Goal: Transaction & Acquisition: Subscribe to service/newsletter

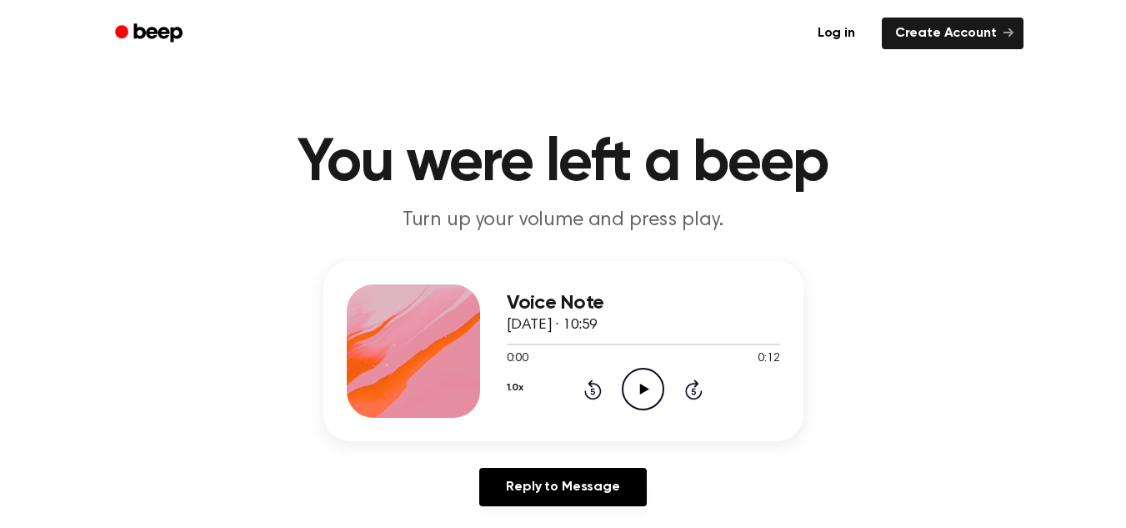
scroll to position [53, 0]
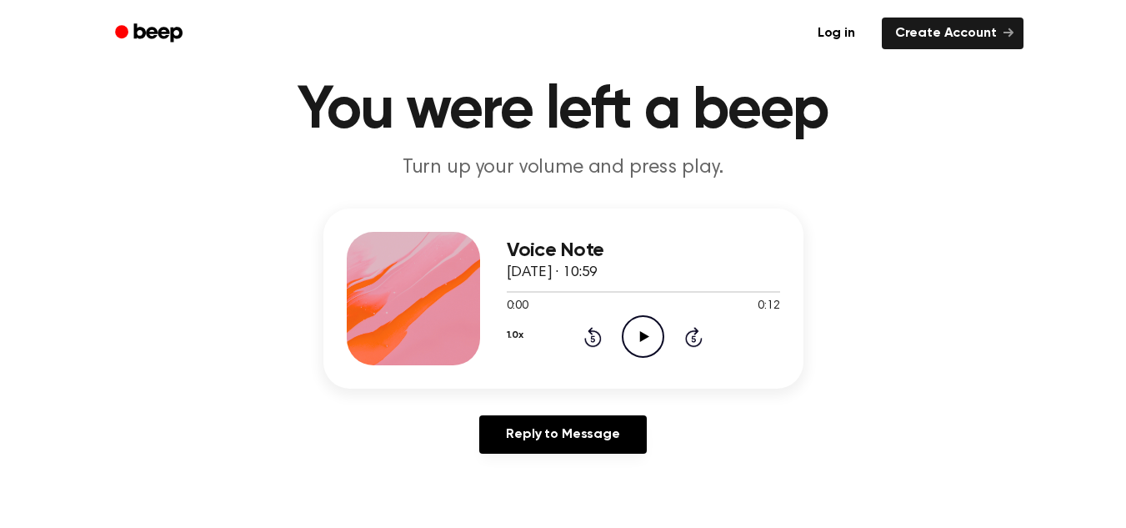
click at [549, 371] on main "You were left a beep Turn up your volume and press play. Voice Note 14 October …" at bounding box center [563, 461] width 1126 height 1028
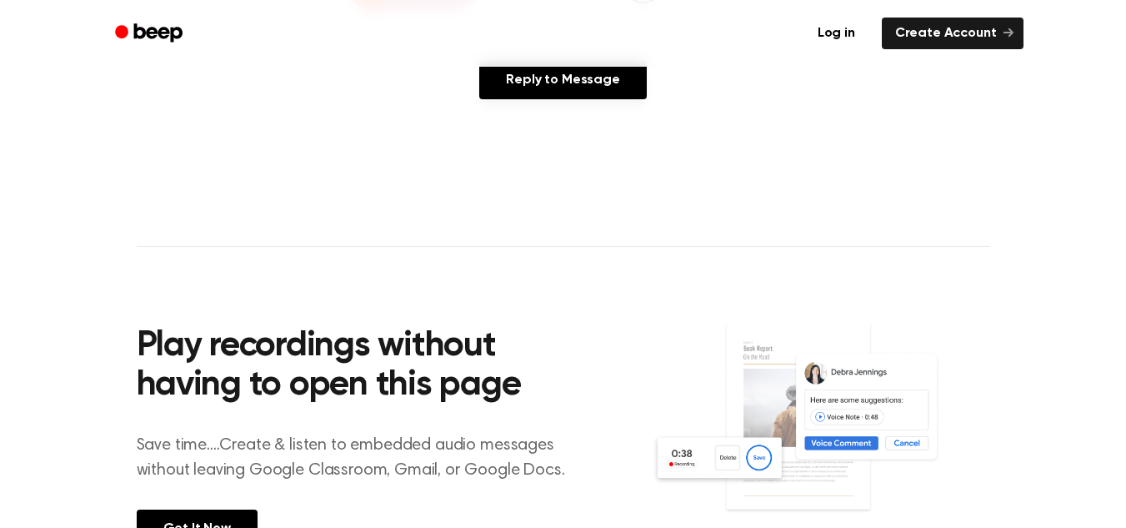
scroll to position [566, 0]
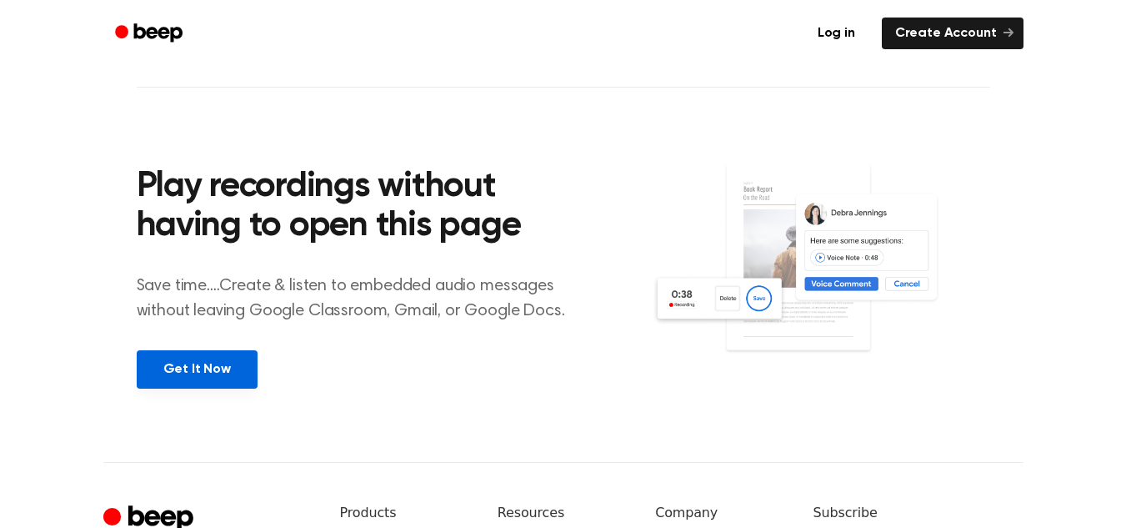
click at [168, 376] on link "Get It Now" at bounding box center [197, 369] width 121 height 38
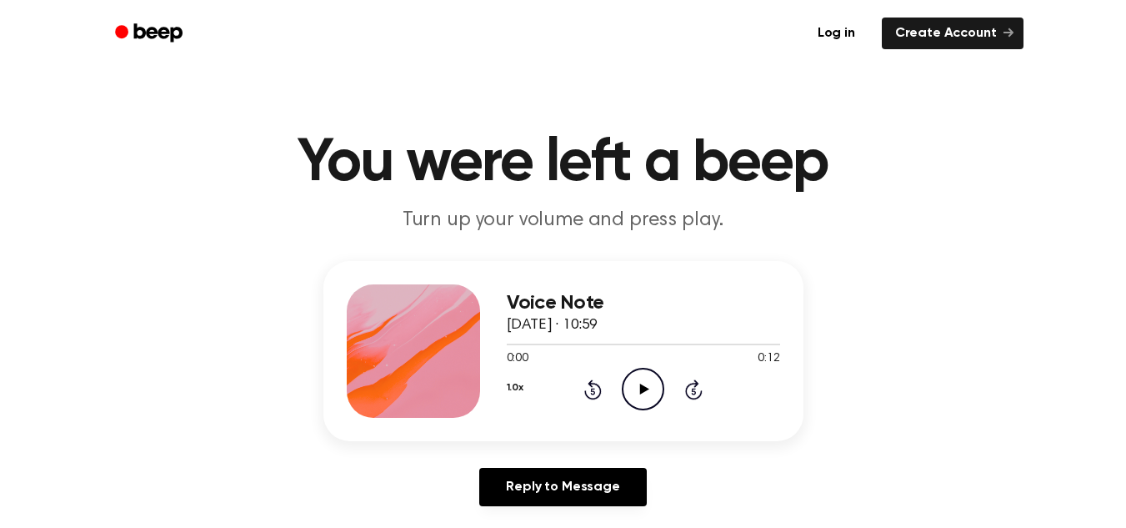
click at [644, 377] on icon "Play Audio" at bounding box center [643, 389] width 43 height 43
click at [647, 386] on icon "Play Audio" at bounding box center [643, 389] width 43 height 43
click at [644, 403] on icon "Play Audio" at bounding box center [643, 389] width 43 height 43
click at [674, 233] on p "Turn up your volume and press play." at bounding box center [563, 221] width 640 height 28
click at [634, 405] on icon "Play Audio" at bounding box center [643, 389] width 43 height 43
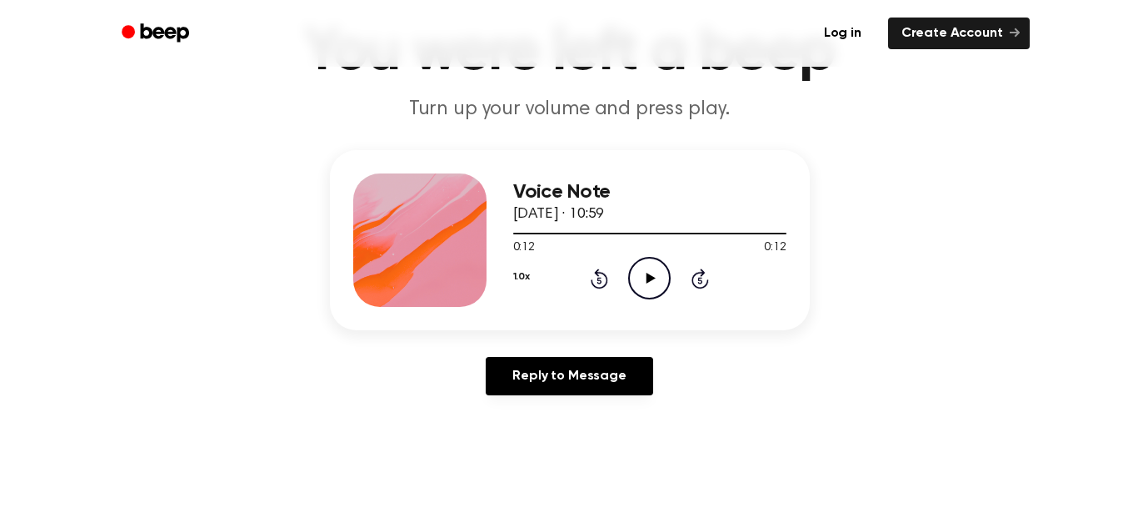
scroll to position [114, 0]
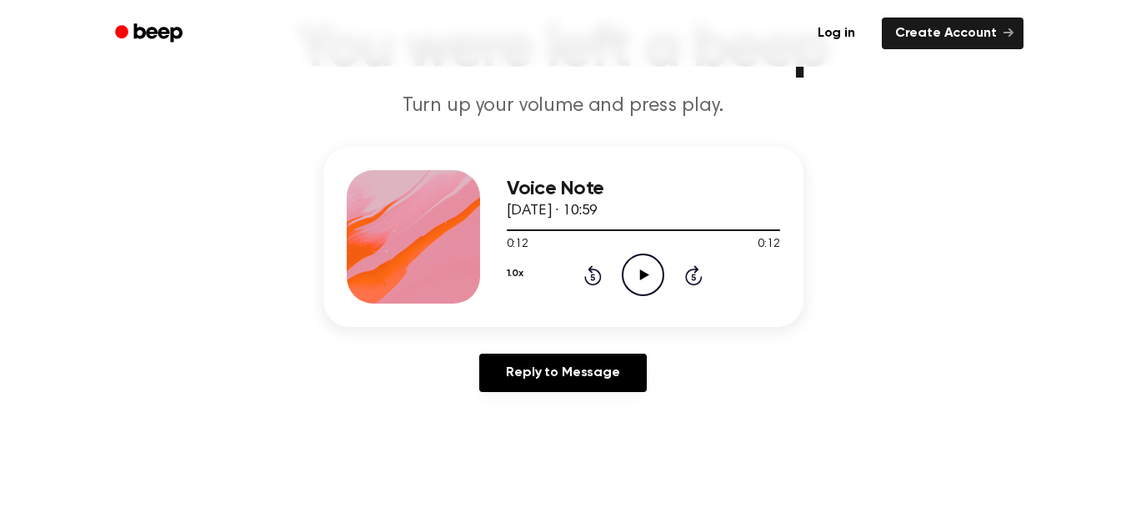
click at [693, 274] on icon at bounding box center [694, 276] width 4 height 7
click at [822, 285] on div "Voice Note [DATE] · 10:59 0:12 0:12 Your browser does not support the [object O…" at bounding box center [563, 276] width 1086 height 258
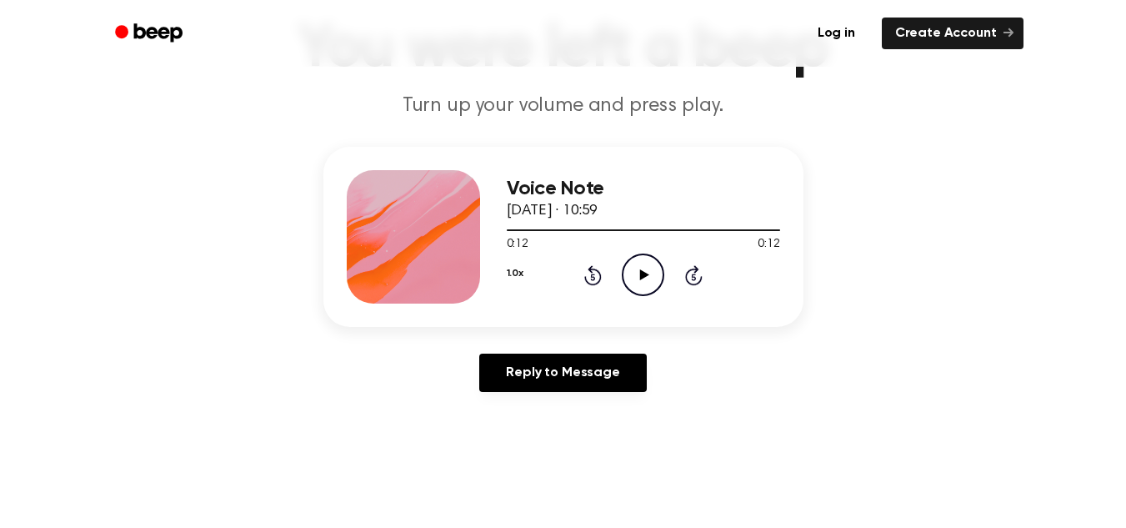
click at [703, 273] on div "1.0x Rewind 5 seconds Play Audio Skip 5 seconds" at bounding box center [643, 274] width 273 height 43
click at [693, 278] on icon "Skip 5 seconds" at bounding box center [693, 275] width 18 height 22
click at [509, 278] on button "1.0x" at bounding box center [515, 273] width 17 height 28
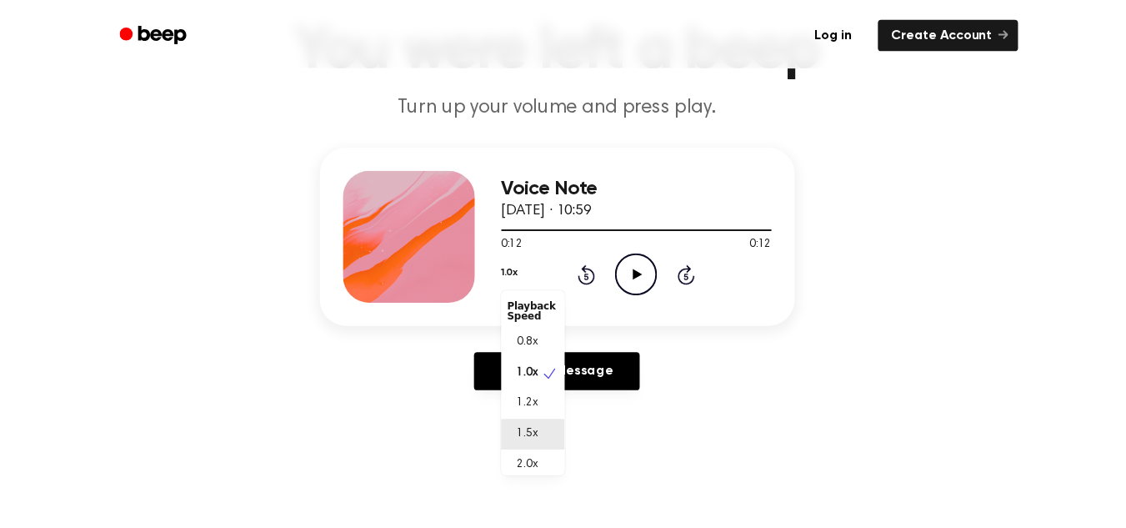
scroll to position [8, 0]
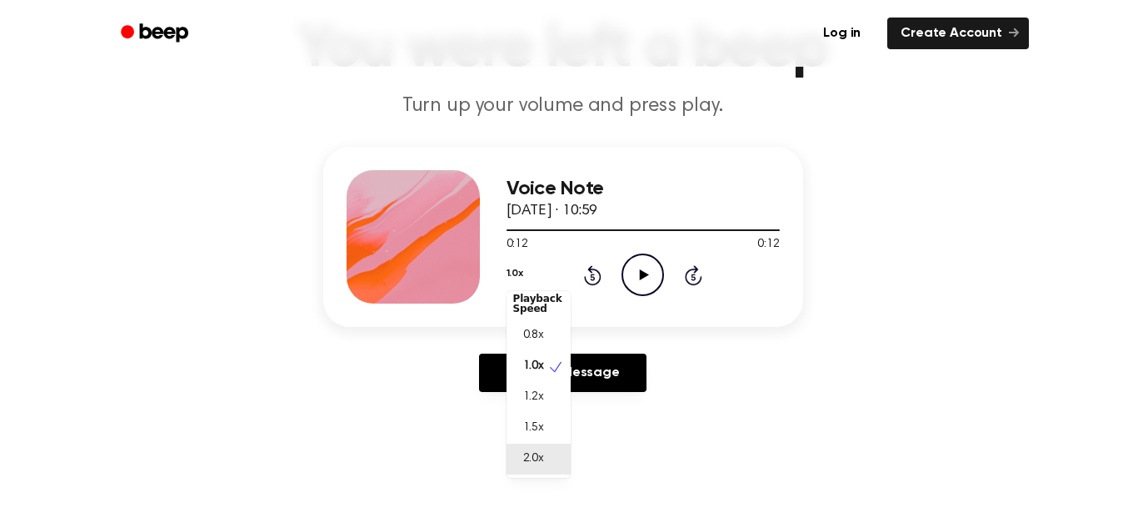
click at [543, 453] on span "2.0x" at bounding box center [533, 459] width 21 height 18
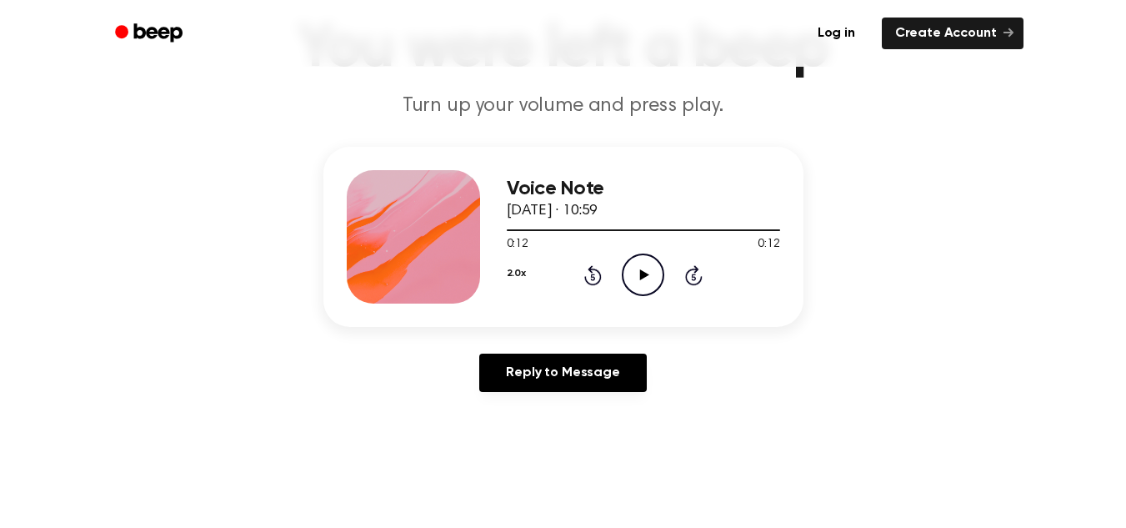
click at [629, 263] on icon "Play Audio" at bounding box center [643, 274] width 43 height 43
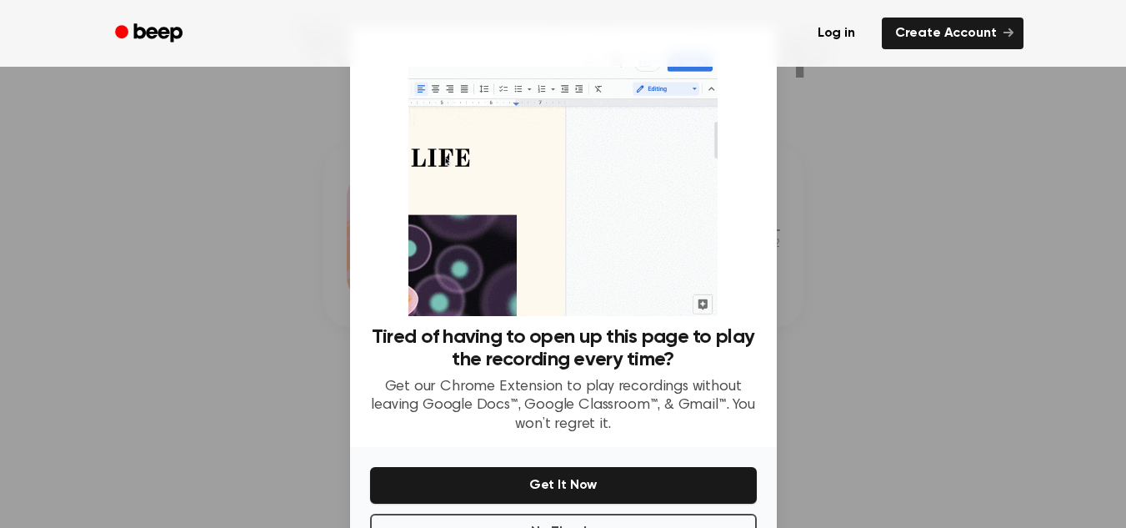
scroll to position [59, 0]
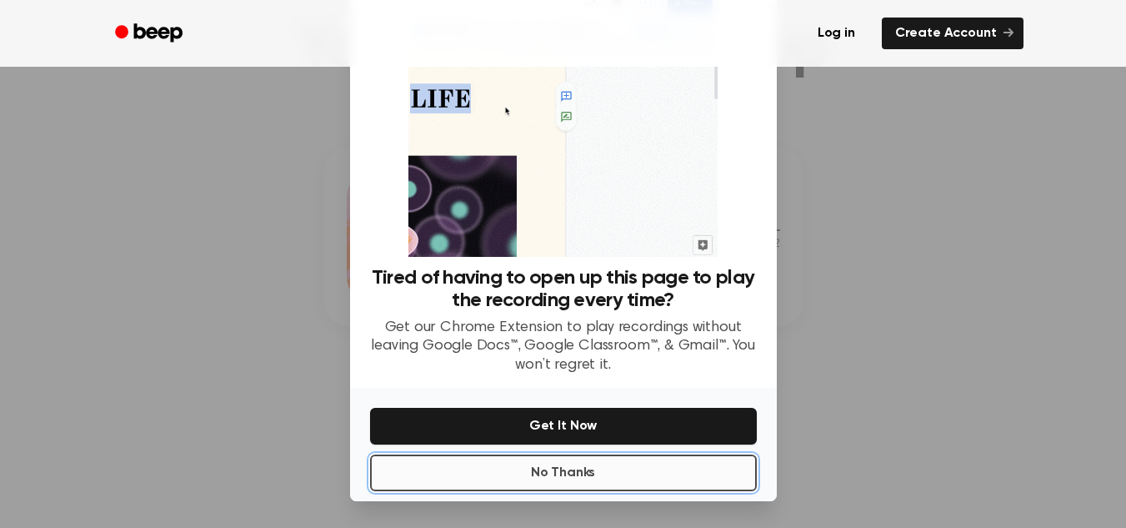
click at [544, 480] on button "No Thanks" at bounding box center [563, 472] width 387 height 37
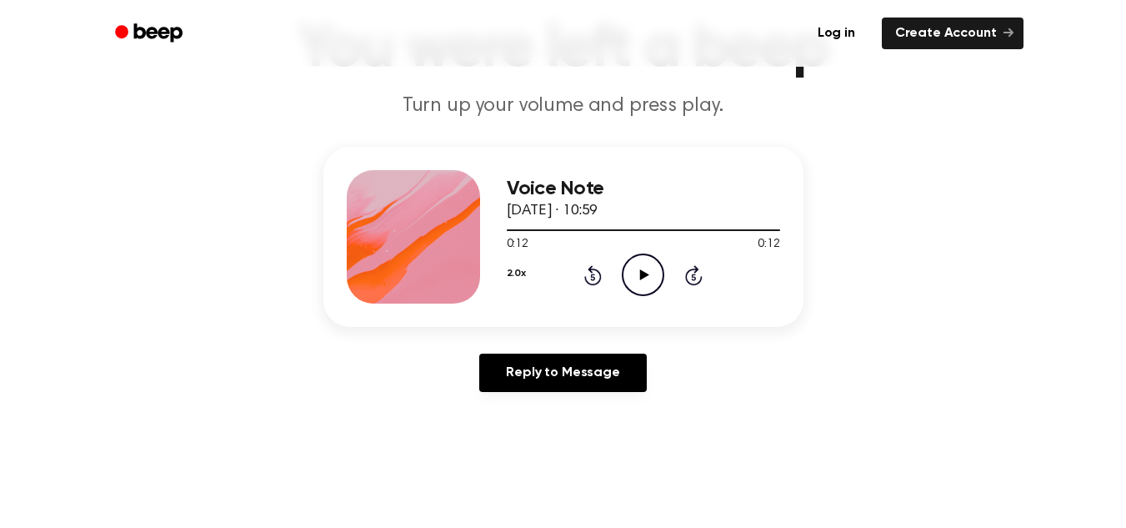
click at [634, 261] on icon "Play Audio" at bounding box center [643, 274] width 43 height 43
click at [644, 273] on icon at bounding box center [644, 274] width 9 height 11
